Goal: Transaction & Acquisition: Book appointment/travel/reservation

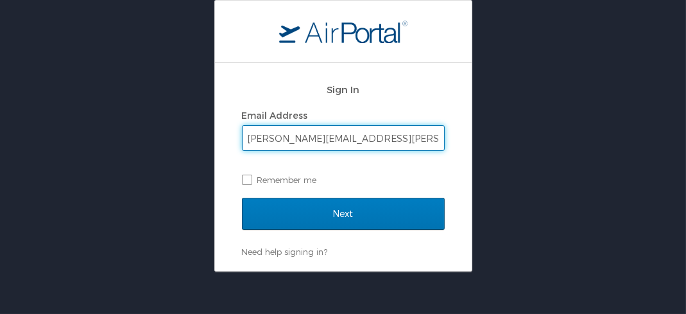
type input "bret.jackson@la.gov"
click at [242, 198] on input "Next" at bounding box center [343, 214] width 203 height 32
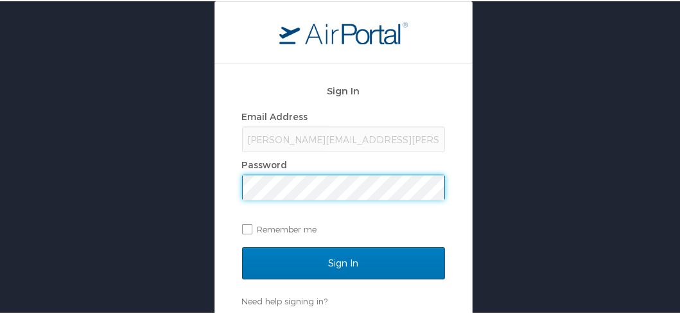
click at [242, 246] on input "Sign In" at bounding box center [343, 262] width 203 height 32
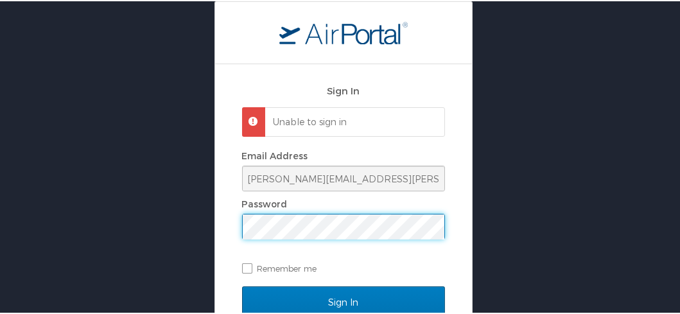
click at [242, 285] on input "Sign In" at bounding box center [343, 301] width 203 height 32
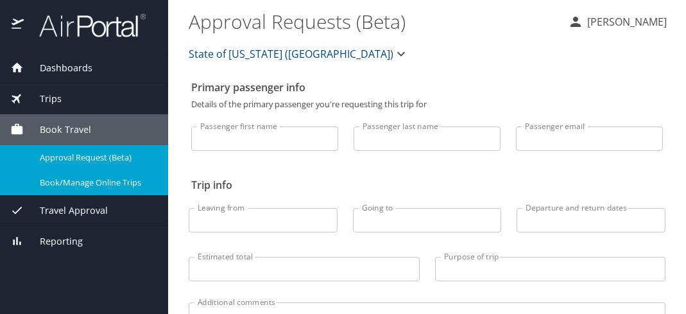
click at [48, 175] on div "Book/Manage Online Trips" at bounding box center [84, 182] width 148 height 15
